Goal: Transaction & Acquisition: Download file/media

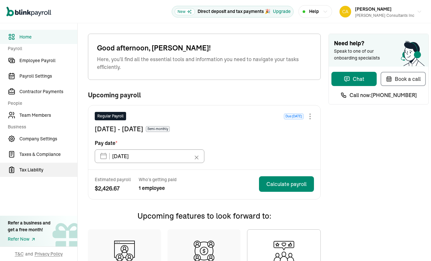
click at [37, 168] on span "Tax Liability" at bounding box center [48, 169] width 58 height 7
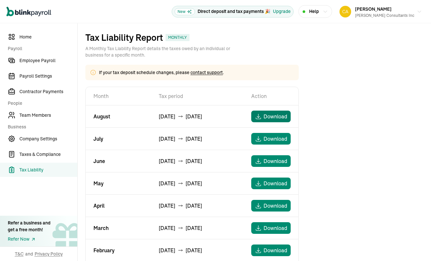
click at [272, 117] on span "Download" at bounding box center [275, 116] width 24 height 8
click at [26, 36] on span "Home" at bounding box center [48, 37] width 58 height 7
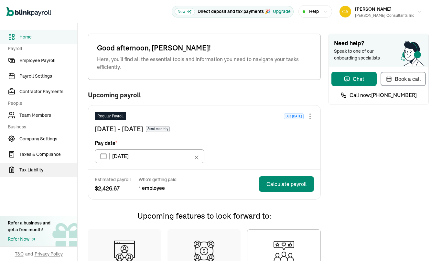
click at [37, 168] on span "Tax Liability" at bounding box center [48, 169] width 58 height 7
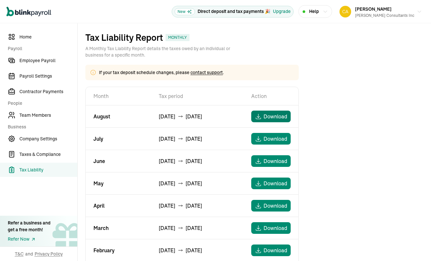
click at [272, 117] on span "Download" at bounding box center [275, 116] width 24 height 8
click at [26, 36] on span "Home" at bounding box center [48, 37] width 58 height 7
